Goal: Task Accomplishment & Management: Contribute content

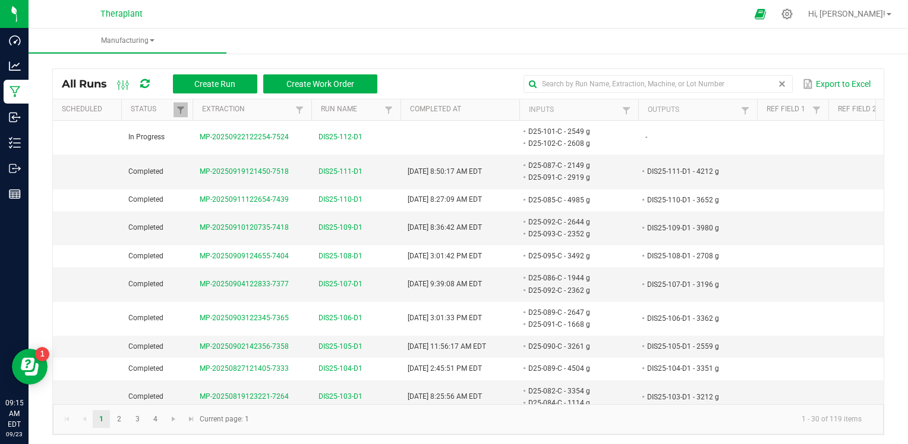
click at [778, 86] on span at bounding box center [783, 84] width 10 height 10
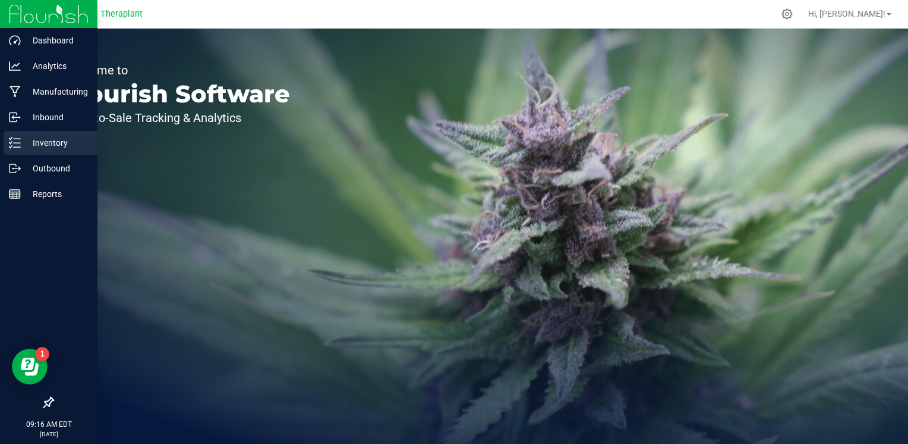
click at [26, 145] on p "Inventory" at bounding box center [56, 143] width 71 height 14
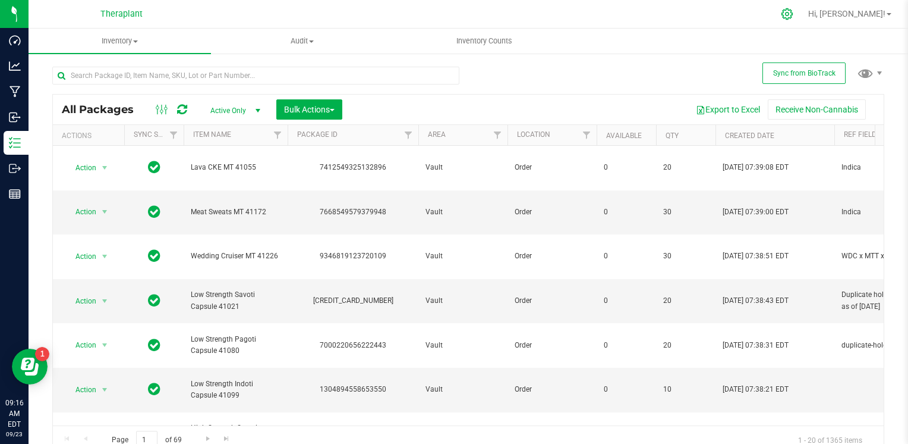
click at [794, 17] on icon at bounding box center [787, 14] width 12 height 12
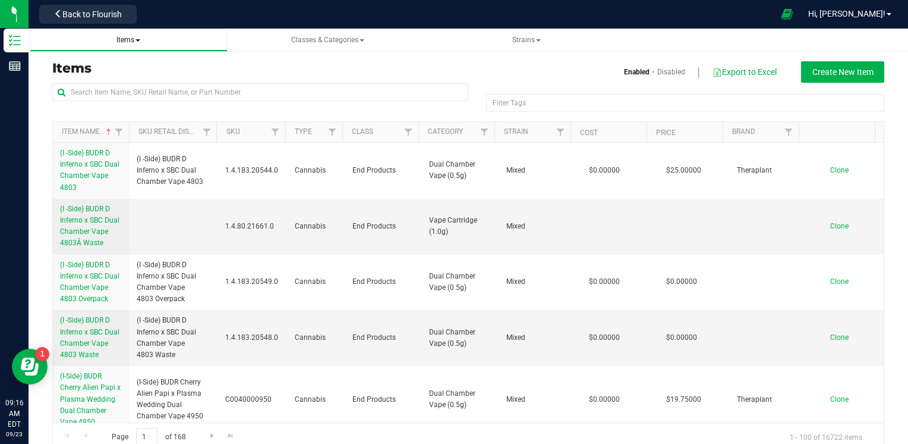
click at [147, 40] on span "Items" at bounding box center [128, 40] width 179 height 10
click at [137, 39] on span at bounding box center [138, 40] width 5 height 2
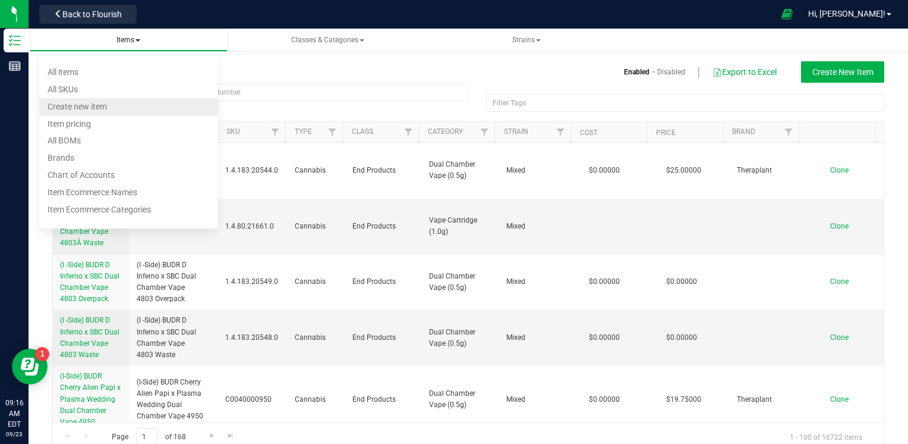
click at [117, 101] on li "Create new item" at bounding box center [128, 106] width 179 height 17
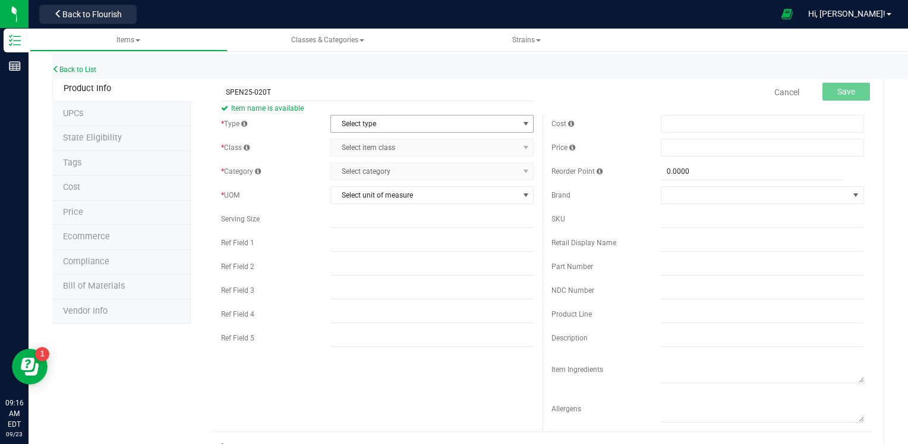
type input "SPEN25-020T"
click at [376, 120] on span "Select type" at bounding box center [424, 123] width 187 height 17
click at [363, 144] on li "Cannabis" at bounding box center [429, 144] width 200 height 18
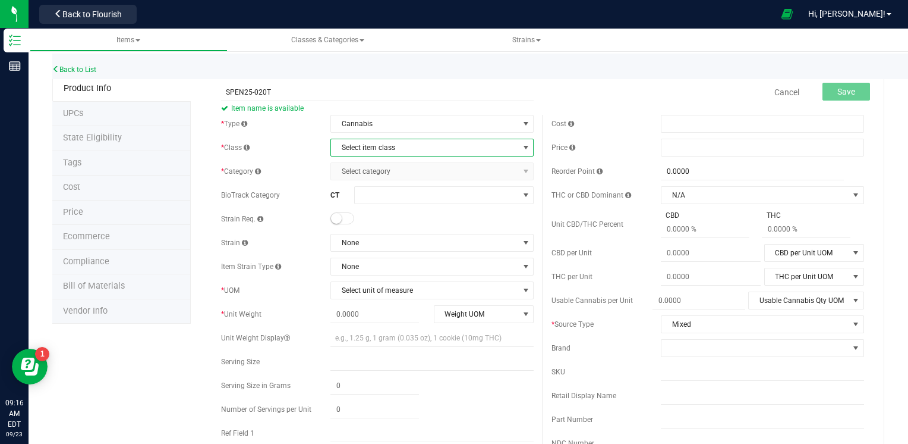
click at [364, 144] on span "Select item class" at bounding box center [424, 147] width 187 height 17
click at [392, 206] on li "Intermediate Products" at bounding box center [429, 203] width 200 height 18
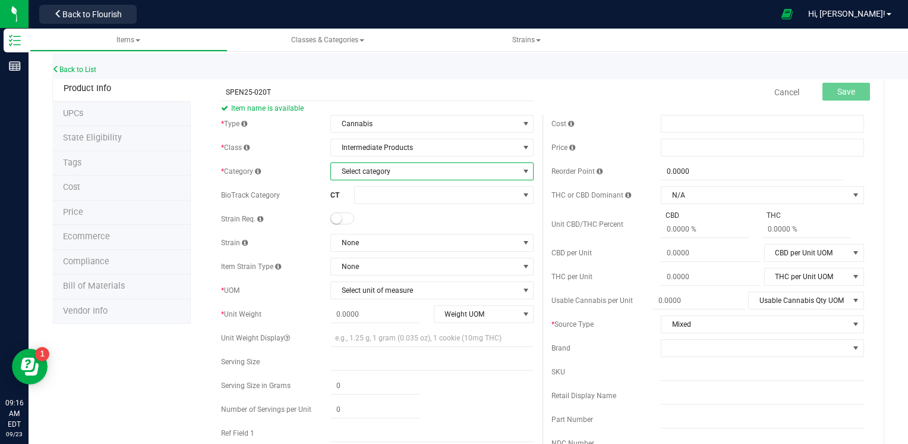
click at [430, 174] on span "Select category" at bounding box center [424, 171] width 187 height 17
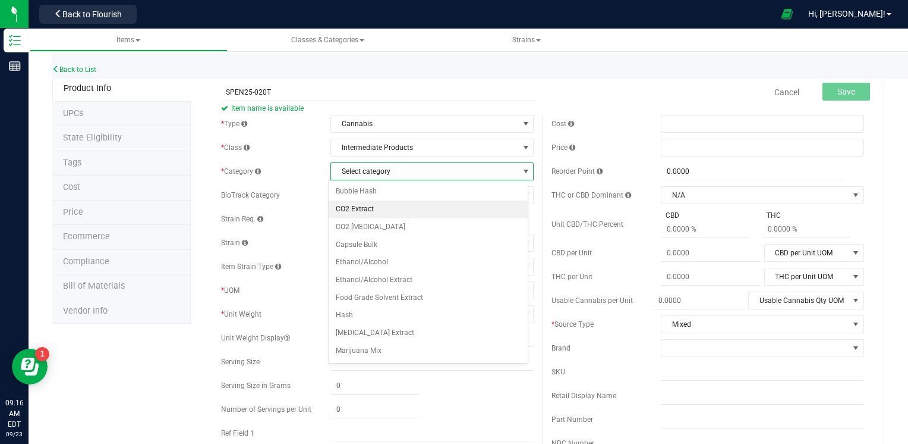
click at [366, 210] on li "CO2 Extract" at bounding box center [429, 209] width 200 height 18
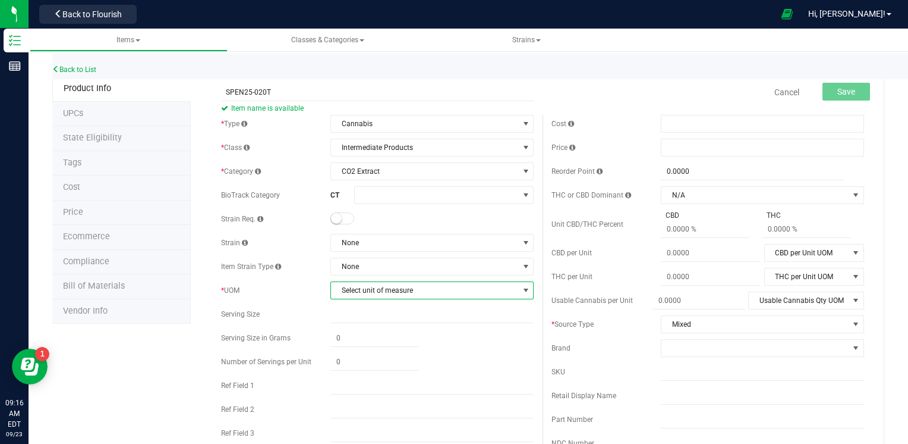
click at [398, 294] on span "Select unit of measure" at bounding box center [424, 290] width 187 height 17
click at [352, 127] on li "Gram" at bounding box center [429, 127] width 200 height 18
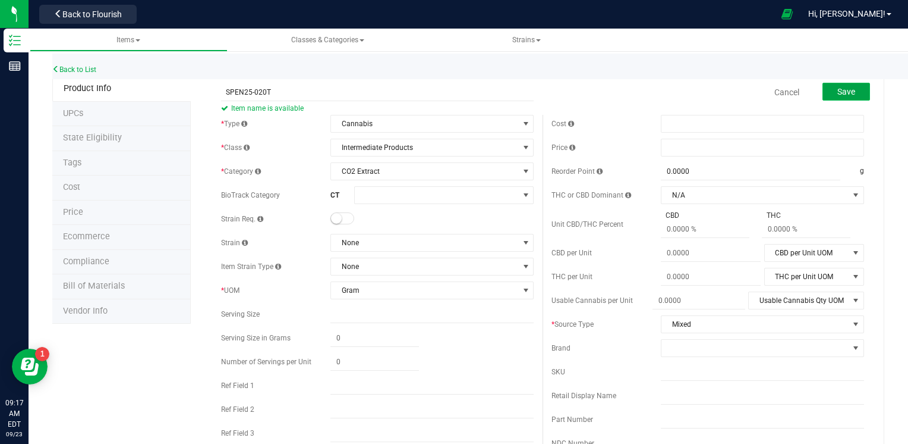
click at [844, 85] on button "Save" at bounding box center [847, 92] width 48 height 18
